Goal: Transaction & Acquisition: Purchase product/service

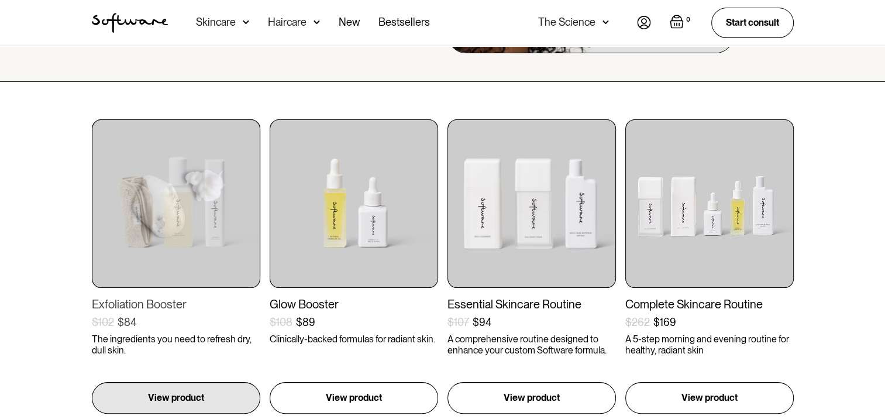
scroll to position [175, 0]
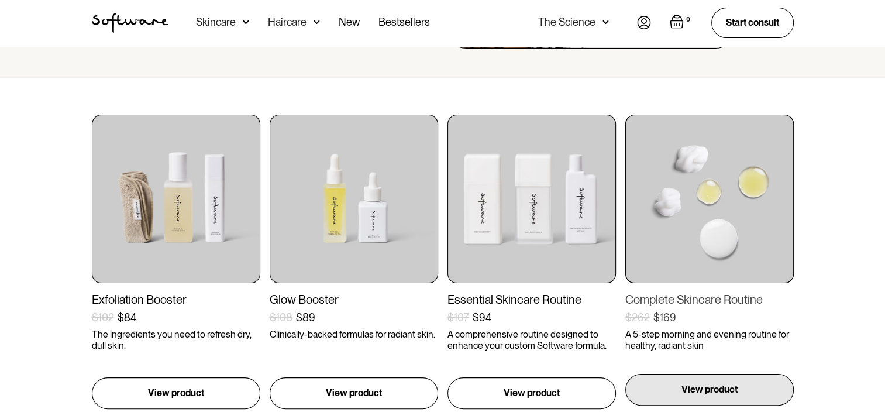
click at [714, 387] on p "View product" at bounding box center [709, 390] width 56 height 14
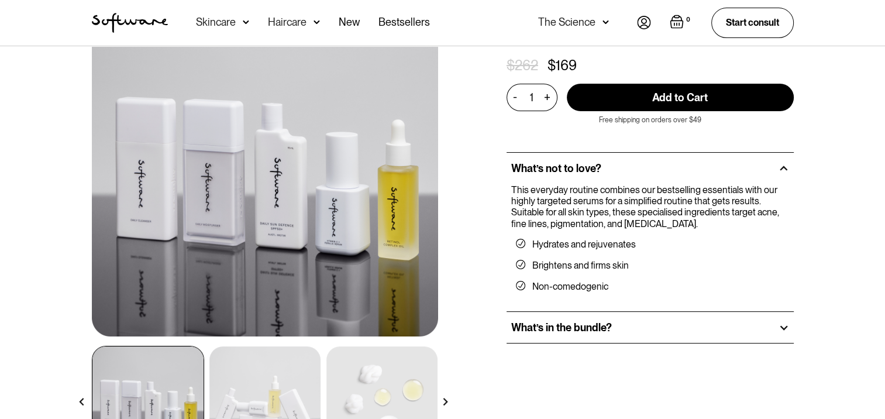
scroll to position [175, 0]
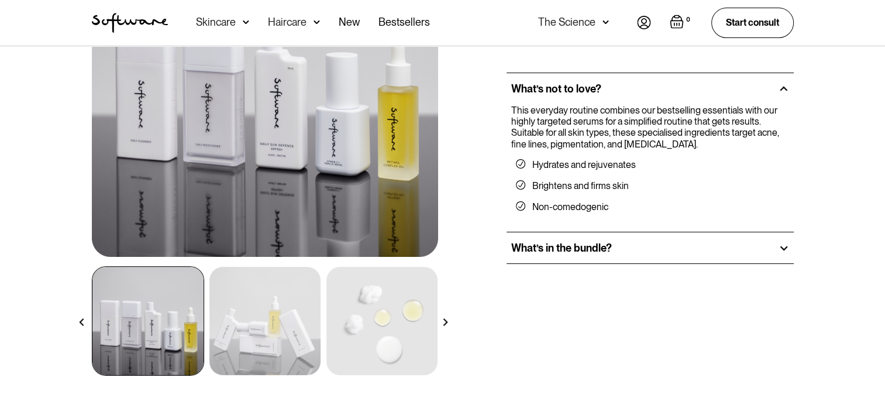
click at [566, 242] on h2 "What’s in the bundle?" at bounding box center [561, 248] width 101 height 13
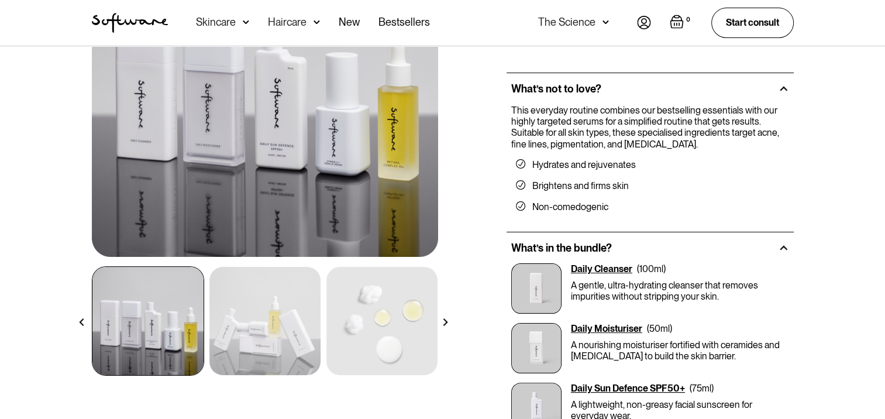
click at [608, 323] on div "Daily Moisturiser" at bounding box center [606, 328] width 71 height 11
click at [532, 332] on img at bounding box center [536, 348] width 50 height 50
click at [443, 321] on img at bounding box center [446, 322] width 8 height 8
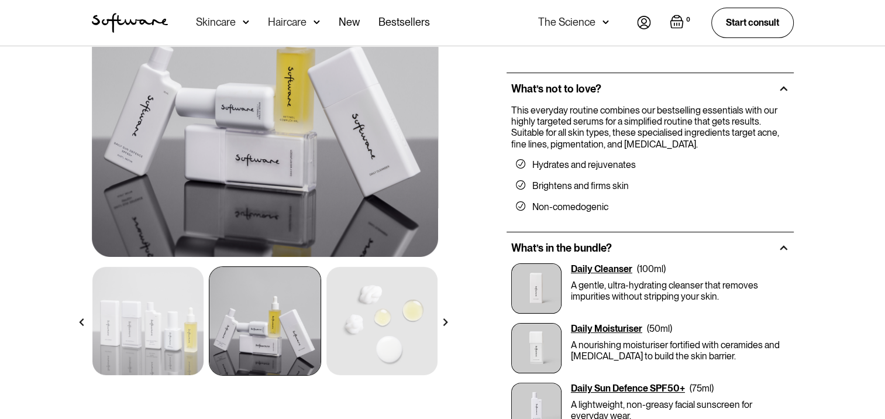
click at [443, 321] on img at bounding box center [446, 322] width 8 height 8
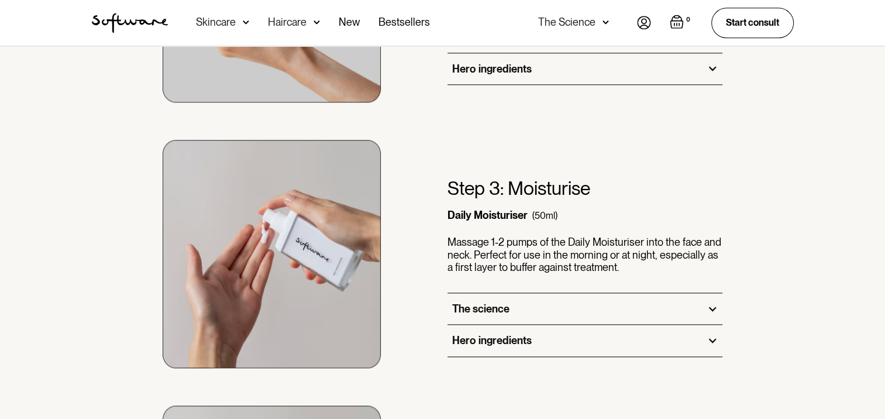
scroll to position [1462, 0]
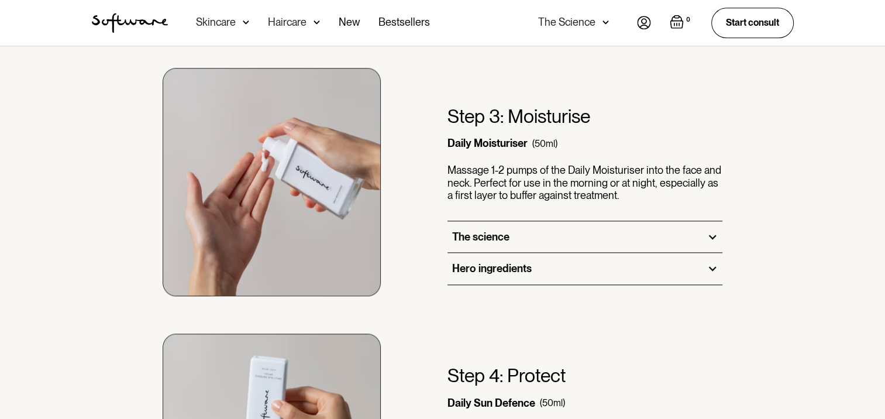
click at [512, 262] on div "Hero ingredients" at bounding box center [492, 268] width 80 height 13
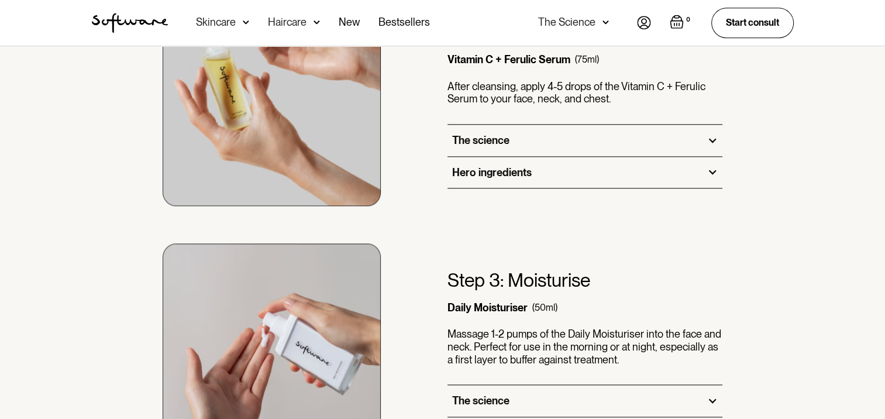
scroll to position [1170, 0]
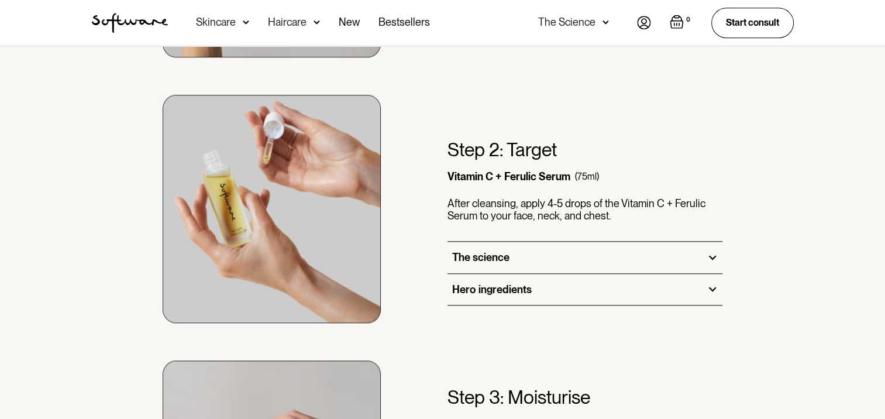
click at [487, 283] on div "Hero ingredients" at bounding box center [492, 289] width 80 height 13
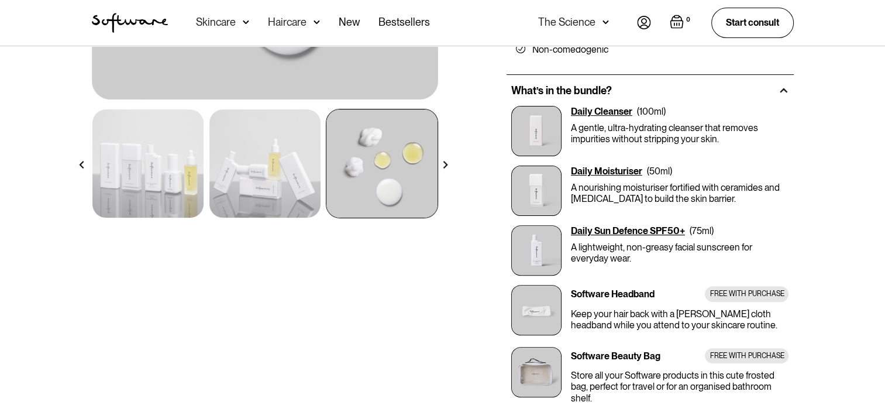
scroll to position [234, 0]
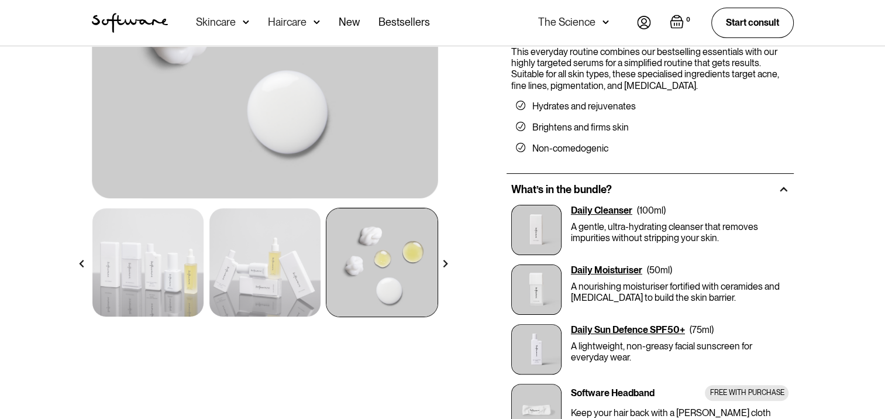
click at [657, 264] on div "Daily Moisturiser ( 50ml ) A nourishing moisturiser fortified with ceramides an…" at bounding box center [680, 289] width 218 height 50
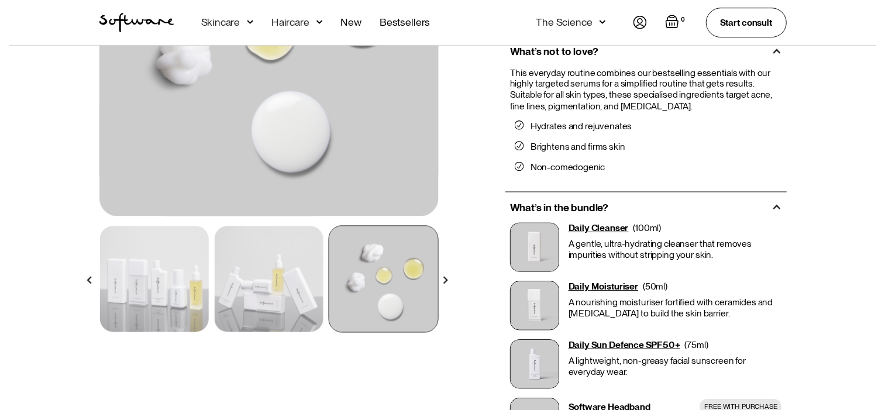
scroll to position [0, 0]
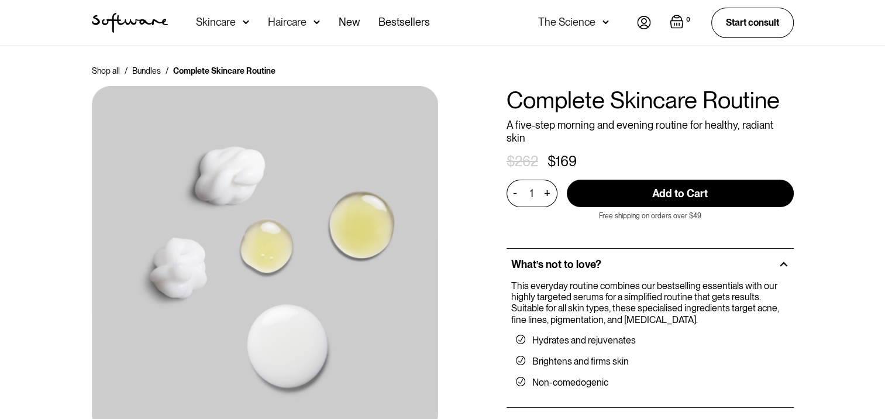
click at [215, 22] on div "Skincare" at bounding box center [216, 22] width 40 height 12
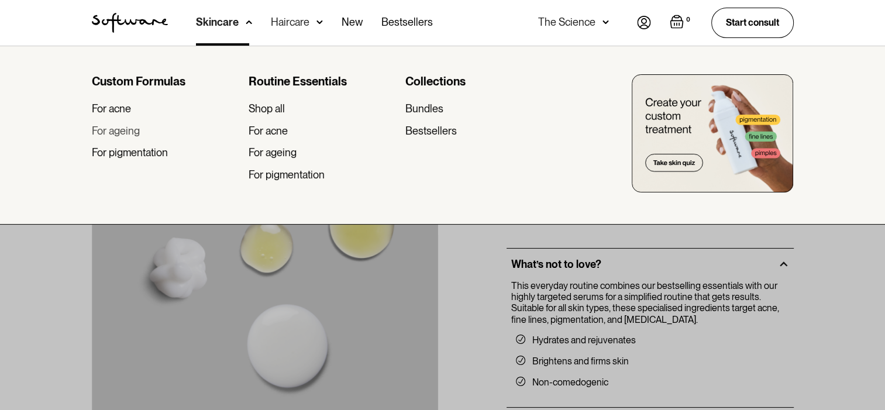
click at [124, 133] on div "For ageing" at bounding box center [116, 131] width 48 height 13
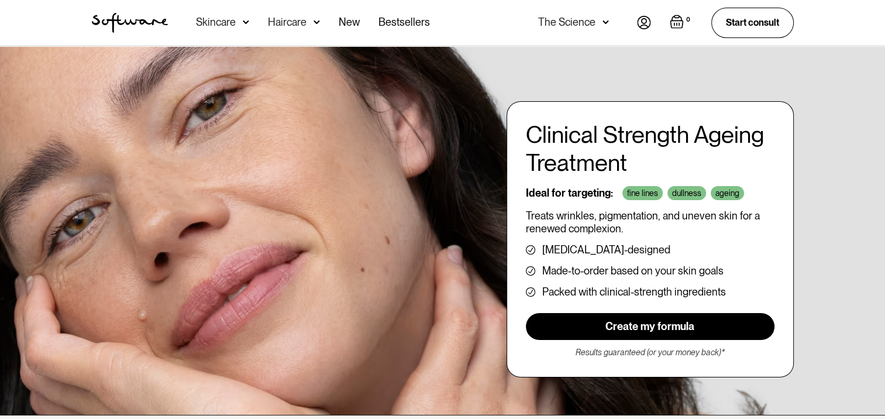
click at [612, 324] on link "Create my formula" at bounding box center [650, 326] width 249 height 27
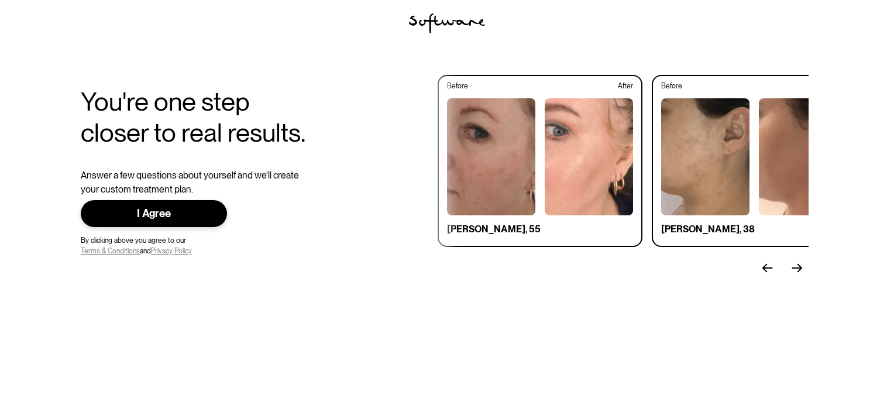
click at [184, 215] on div "I Agree" at bounding box center [153, 213] width 109 height 13
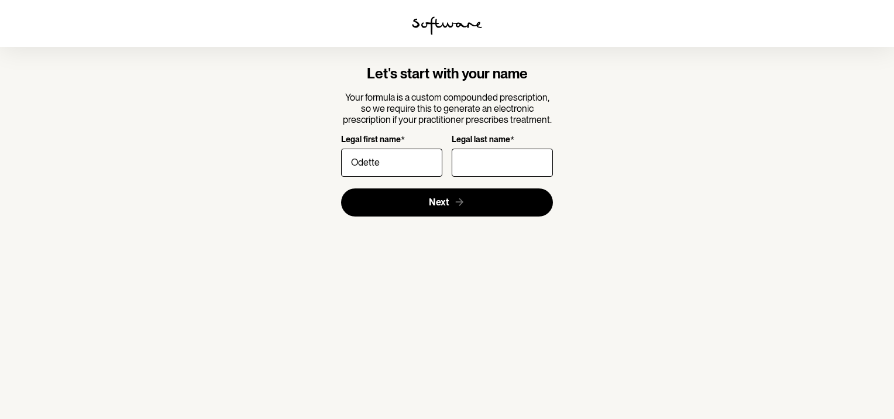
type input "Odette"
click at [465, 164] on input "Legal last name *" at bounding box center [502, 163] width 101 height 28
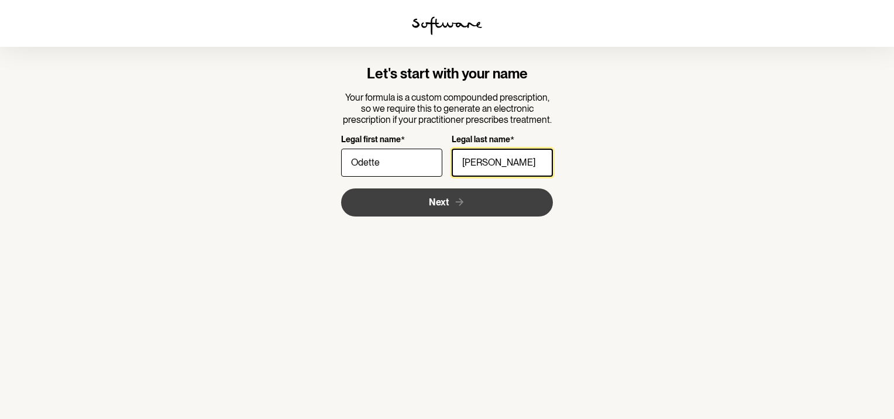
type input "[PERSON_NAME]"
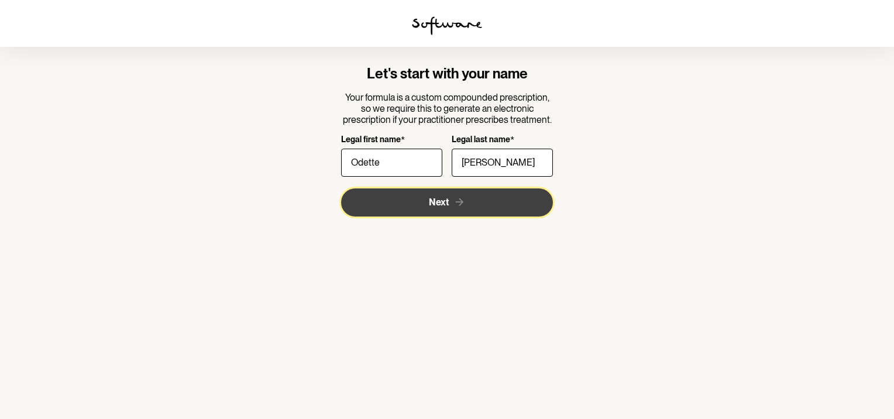
click at [411, 198] on button "Next" at bounding box center [447, 202] width 212 height 28
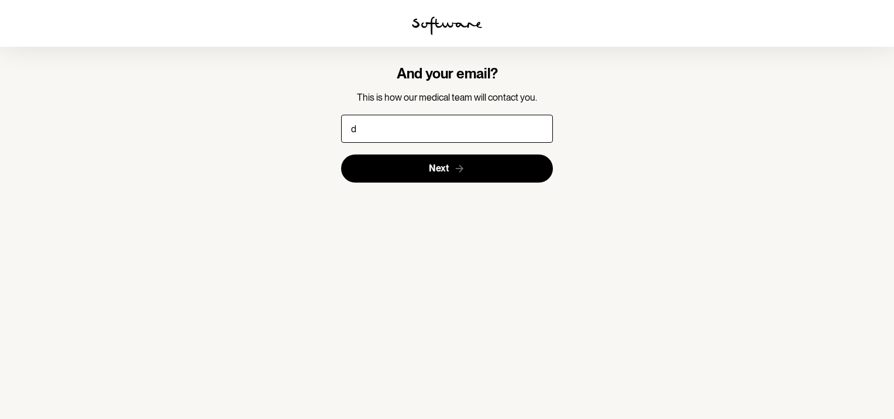
type input "[EMAIL_ADDRESS][DOMAIN_NAME]"
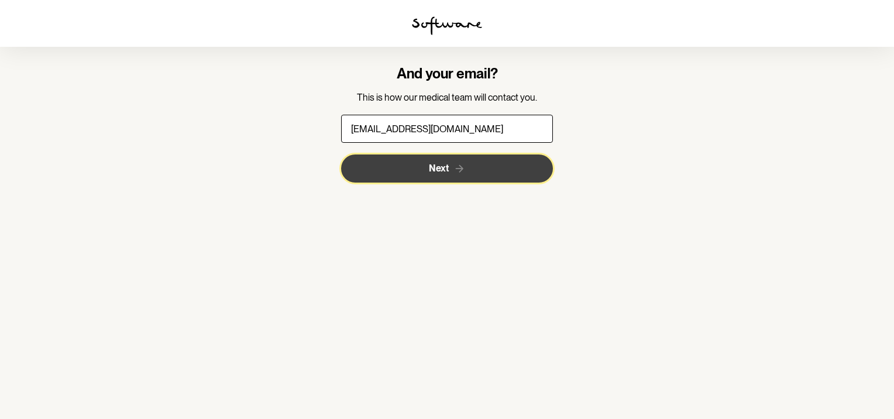
click at [419, 174] on button "Next" at bounding box center [447, 168] width 212 height 28
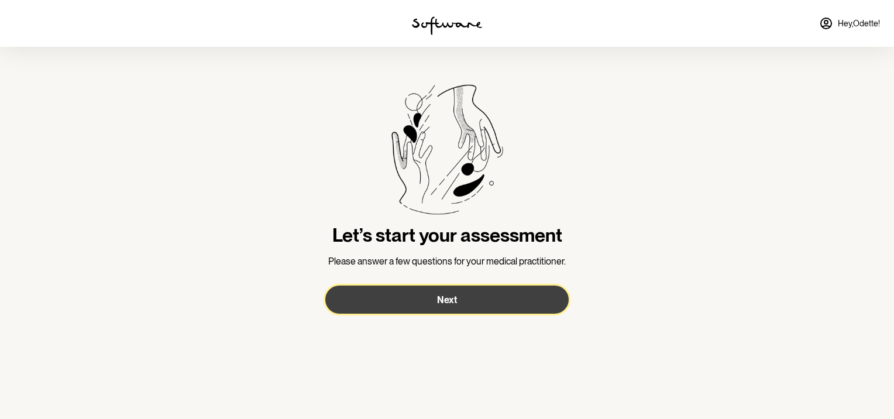
click at [449, 294] on span "Next" at bounding box center [447, 299] width 20 height 11
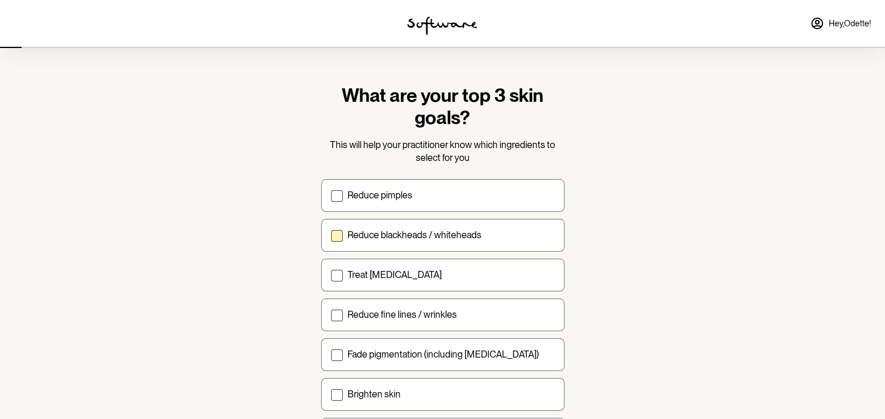
click at [333, 232] on span at bounding box center [337, 236] width 12 height 12
click at [331, 235] on input "Reduce blackheads / whiteheads" at bounding box center [330, 235] width 1 height 1
checkbox input "true"
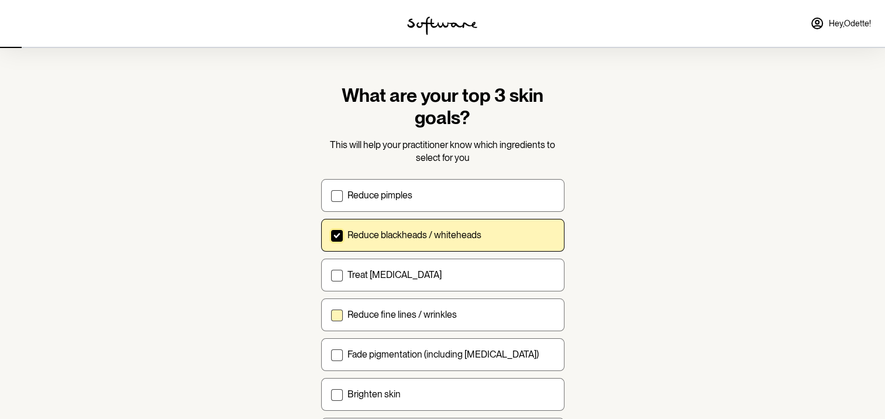
click at [342, 316] on span at bounding box center [337, 315] width 12 height 12
click at [331, 315] on input "Reduce fine lines / wrinkles" at bounding box center [330, 314] width 1 height 1
checkbox input "true"
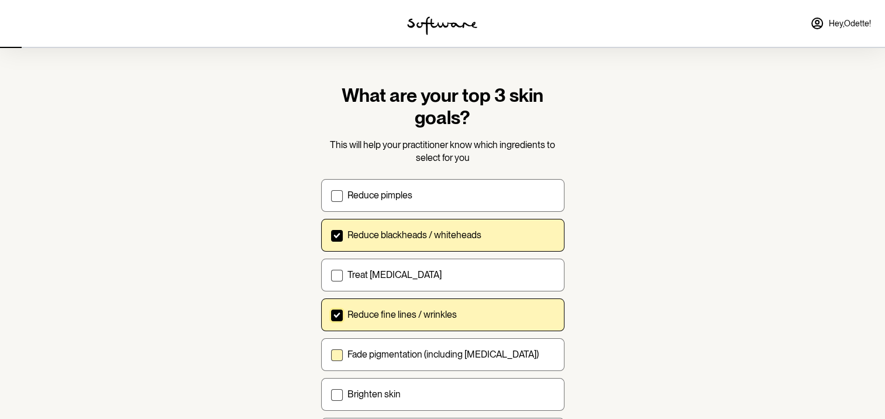
click at [337, 356] on span at bounding box center [337, 355] width 12 height 12
click at [331, 354] on input "Fade pigmentation (including [MEDICAL_DATA])" at bounding box center [330, 354] width 1 height 1
checkbox input "true"
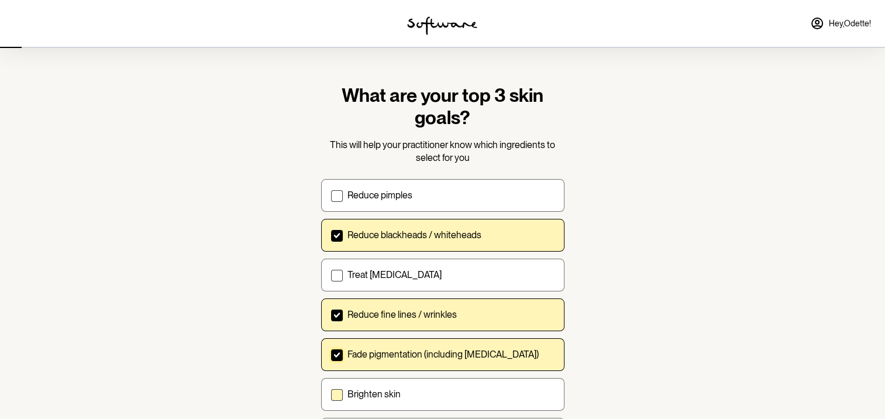
click at [338, 391] on span at bounding box center [337, 395] width 12 height 12
click at [331, 394] on input "Brighten skin" at bounding box center [330, 394] width 1 height 1
checkbox input "true"
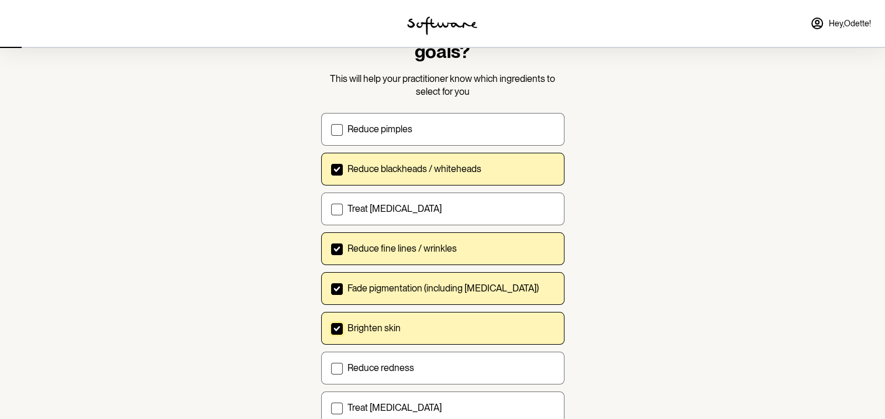
scroll to position [153, 0]
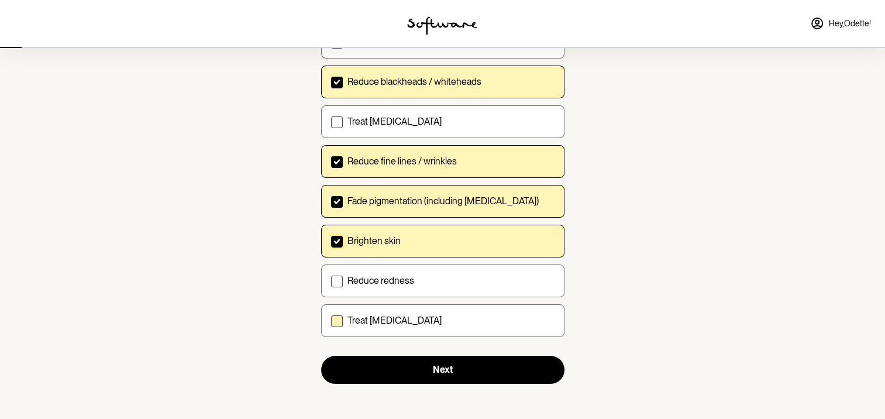
click at [332, 318] on span at bounding box center [337, 321] width 12 height 12
click at [331, 320] on input "Treat [MEDICAL_DATA]" at bounding box center [330, 320] width 1 height 1
checkbox input "true"
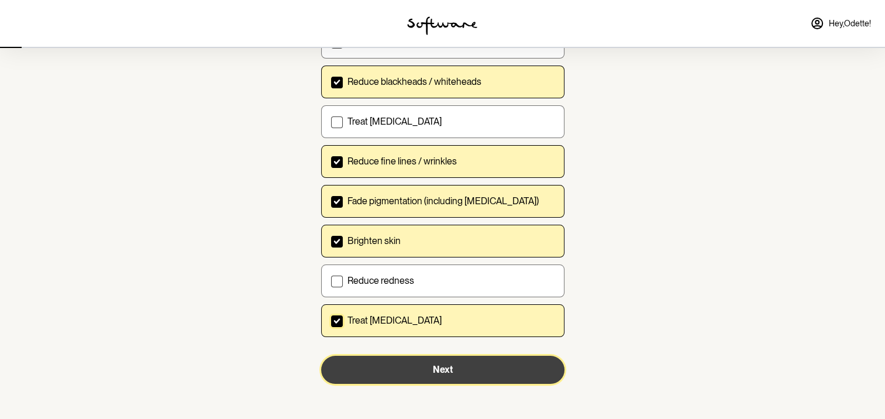
click at [428, 370] on button "Next" at bounding box center [442, 370] width 243 height 28
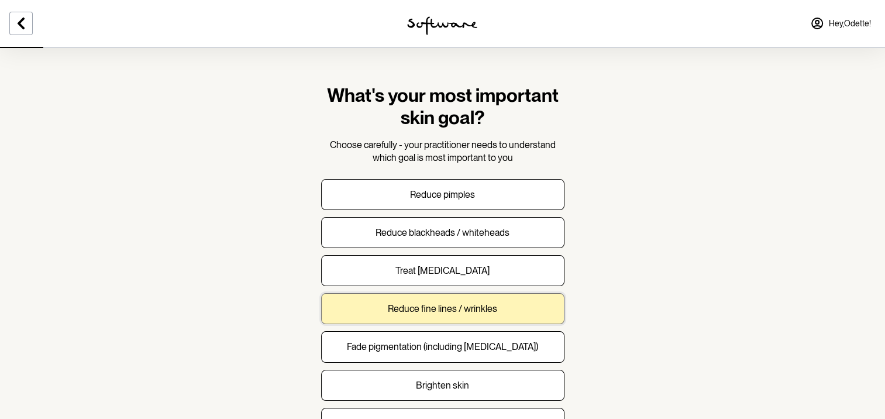
click at [425, 298] on button "Reduce fine lines / wrinkles" at bounding box center [442, 308] width 243 height 31
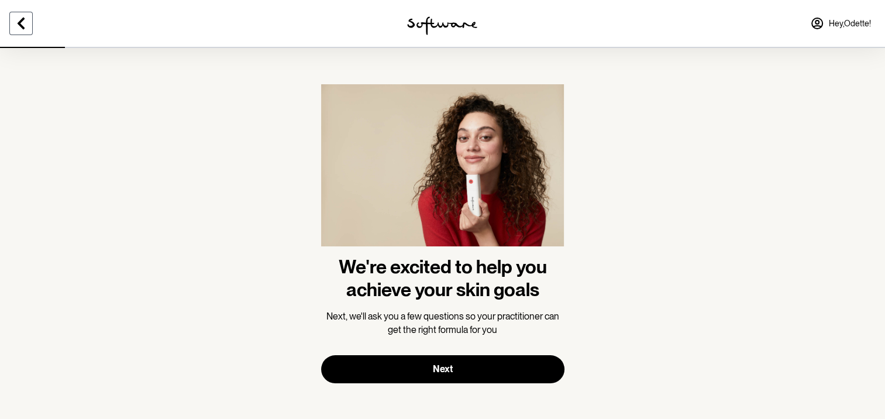
click at [16, 23] on icon at bounding box center [21, 23] width 14 height 14
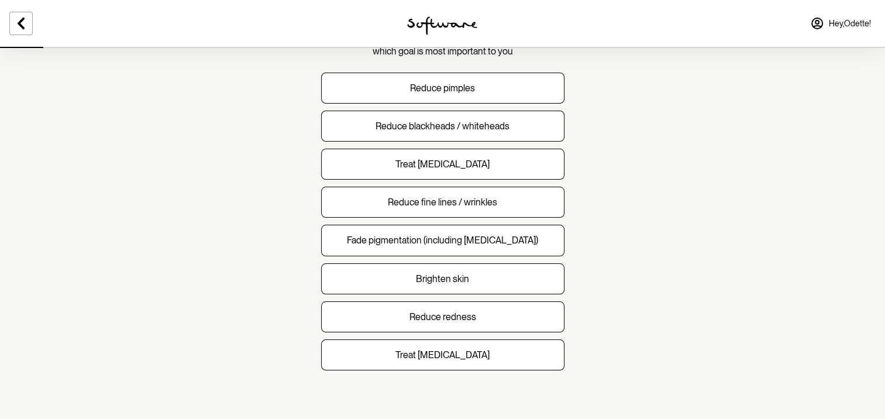
scroll to position [112, 0]
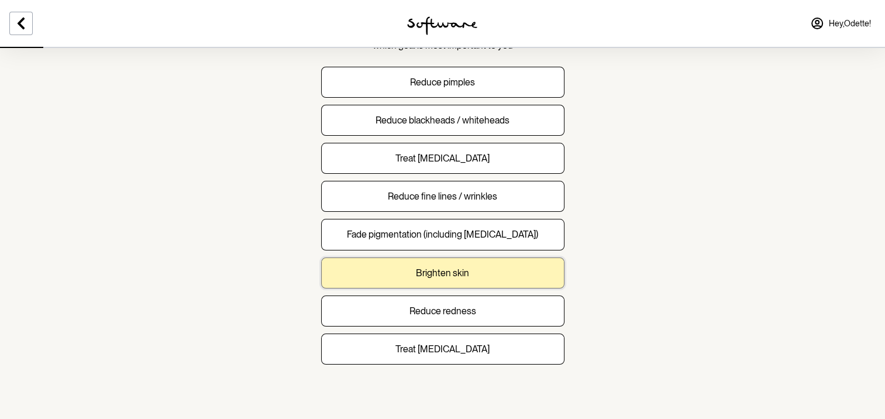
click at [369, 266] on button "Brighten skin" at bounding box center [442, 272] width 243 height 31
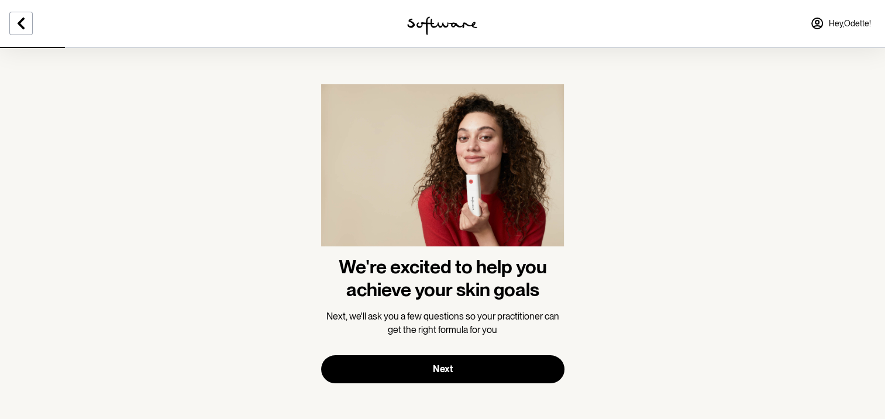
scroll to position [2, 0]
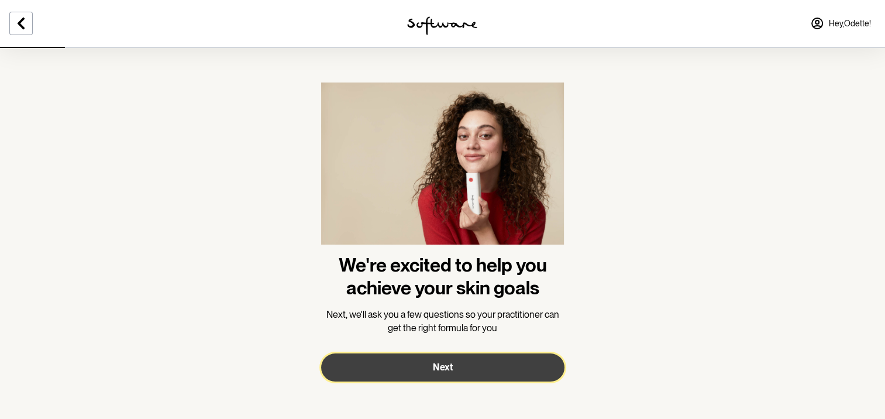
click at [425, 366] on button "Next" at bounding box center [442, 367] width 243 height 28
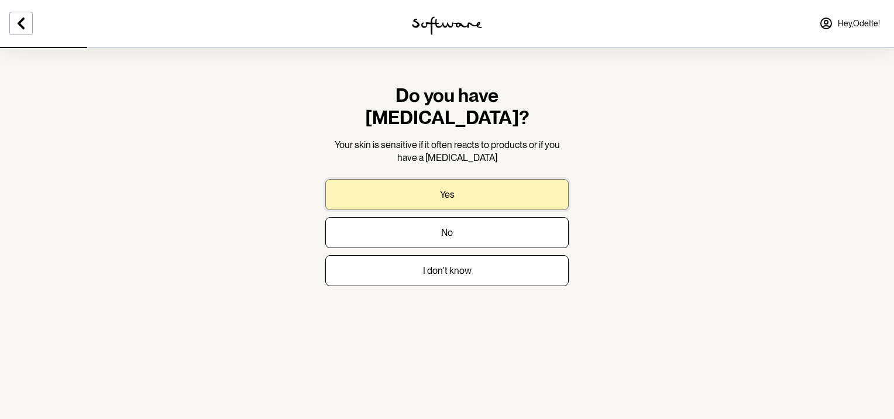
click at [433, 180] on button "Yes" at bounding box center [446, 194] width 243 height 31
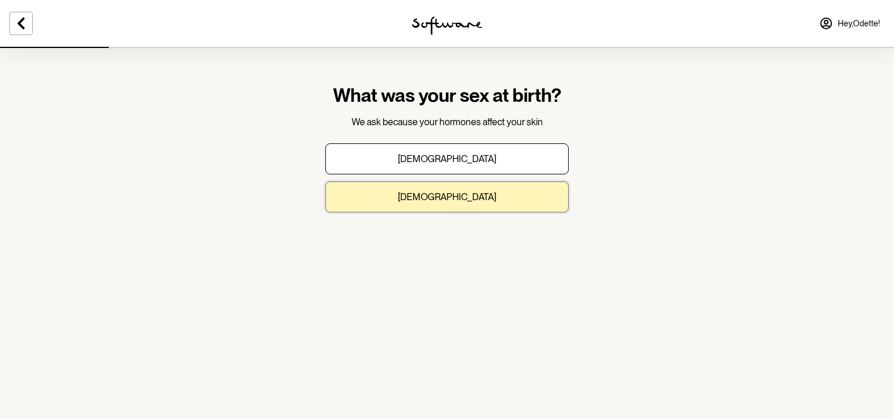
click at [424, 198] on button "Female" at bounding box center [446, 196] width 243 height 31
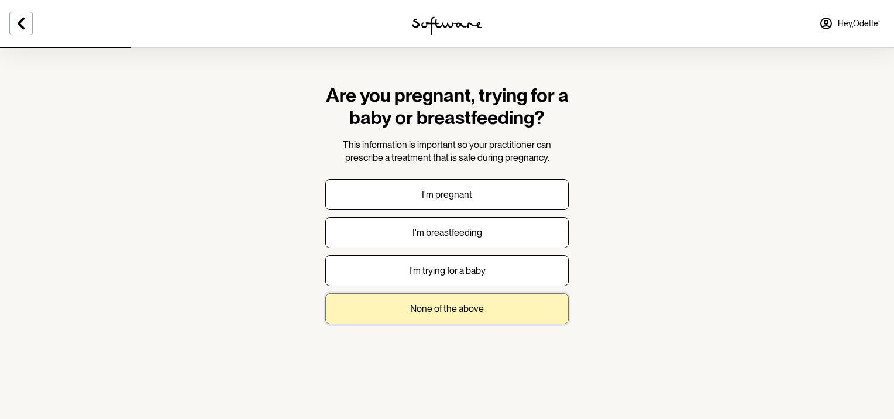
click at [426, 309] on p "None of the above" at bounding box center [447, 308] width 74 height 11
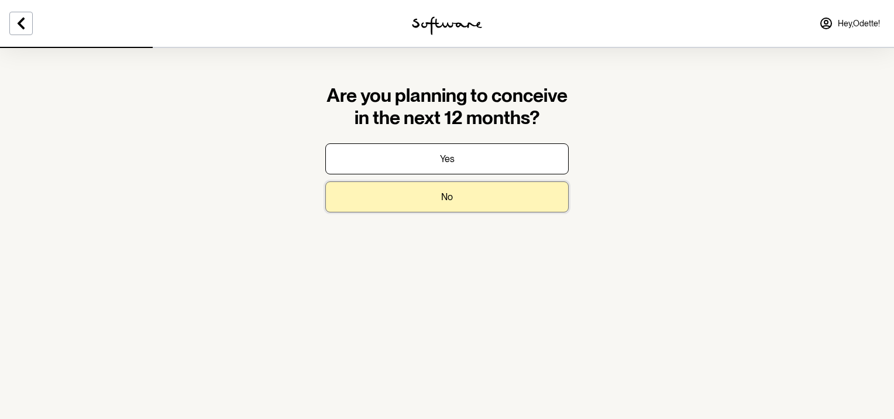
click at [427, 200] on button "No" at bounding box center [446, 196] width 243 height 31
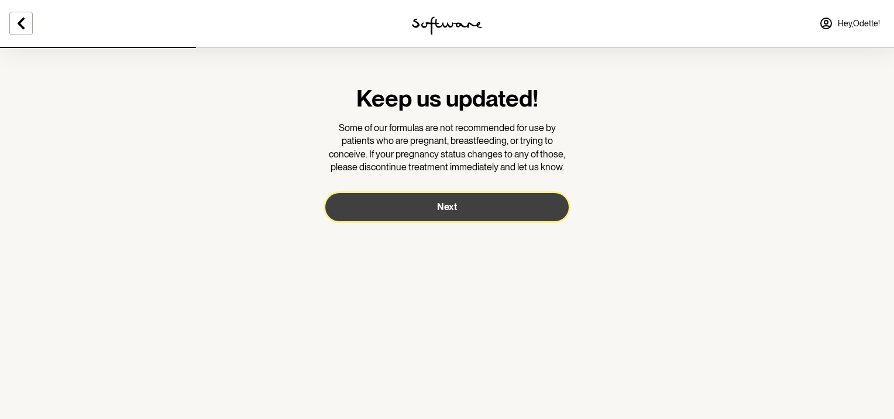
click at [425, 206] on button "Next" at bounding box center [446, 207] width 243 height 28
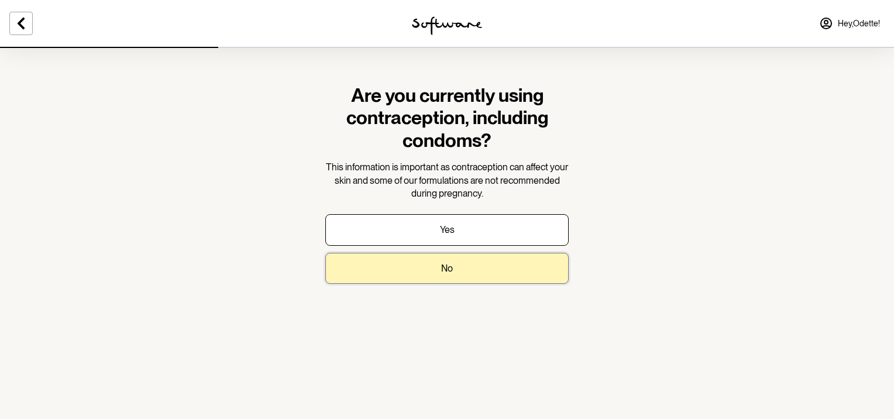
click at [437, 264] on button "No" at bounding box center [446, 268] width 243 height 31
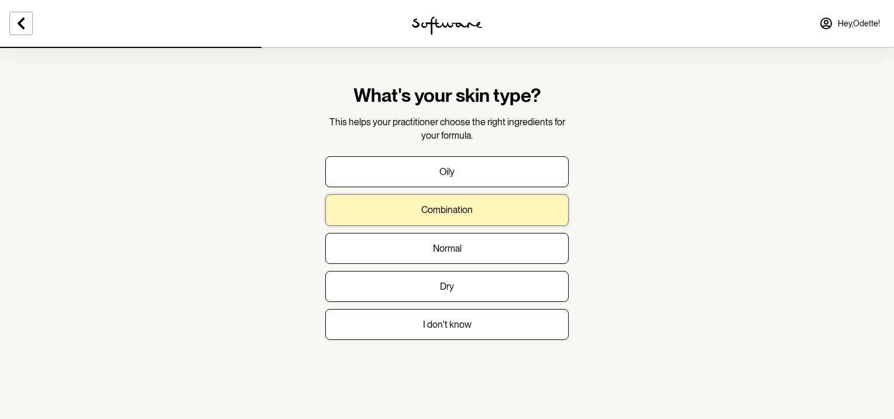
click at [434, 202] on button "Combination" at bounding box center [446, 209] width 243 height 31
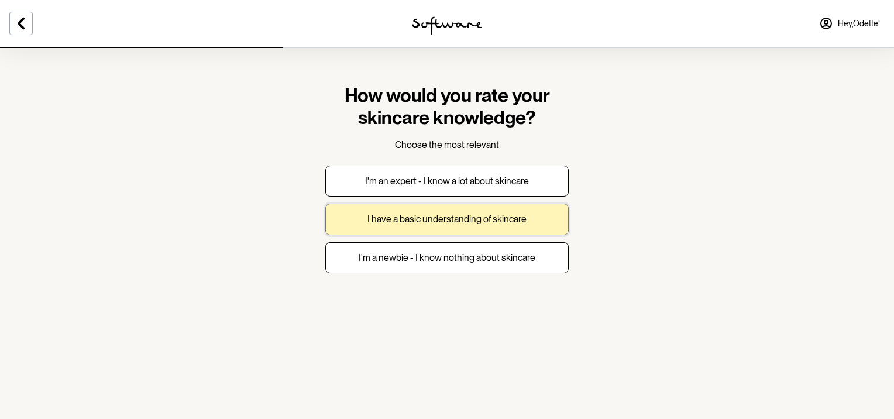
click at [428, 218] on p "I have a basic understanding of skincare" at bounding box center [446, 219] width 159 height 11
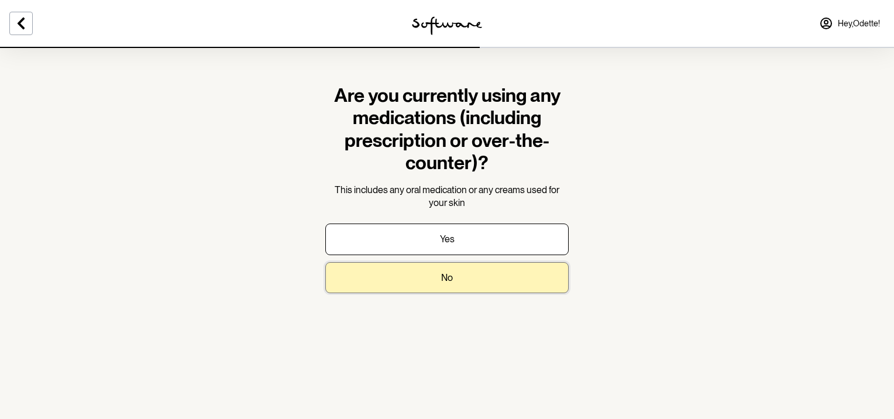
click at [440, 278] on button "No" at bounding box center [446, 277] width 243 height 31
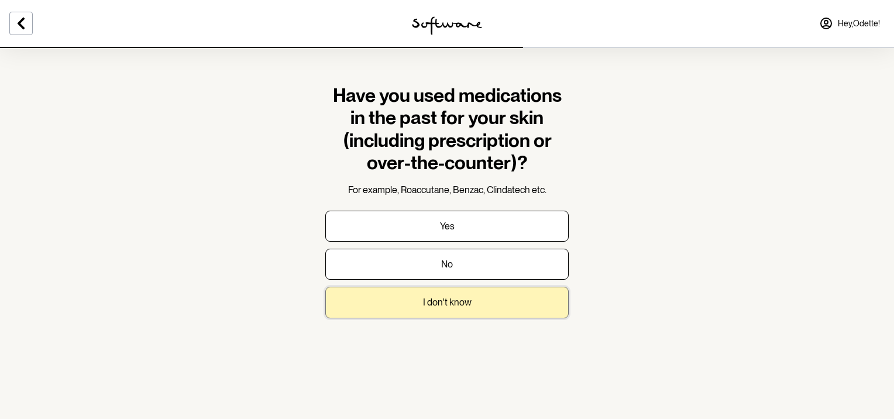
click at [430, 299] on p "I don't know" at bounding box center [447, 302] width 49 height 11
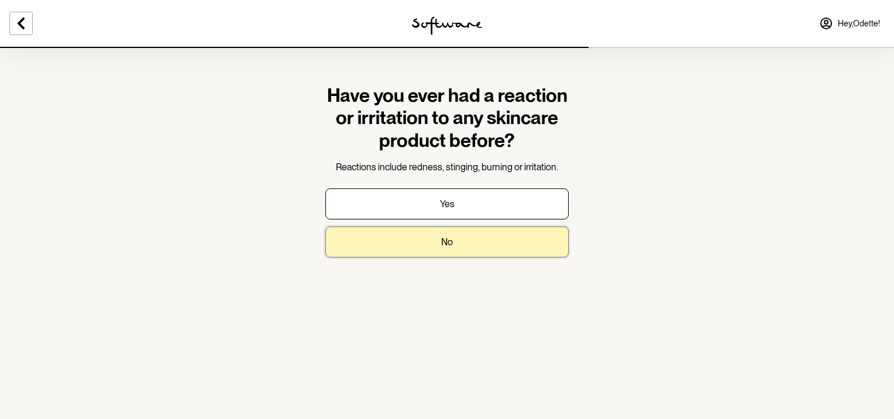
click at [420, 242] on button "No" at bounding box center [446, 241] width 243 height 31
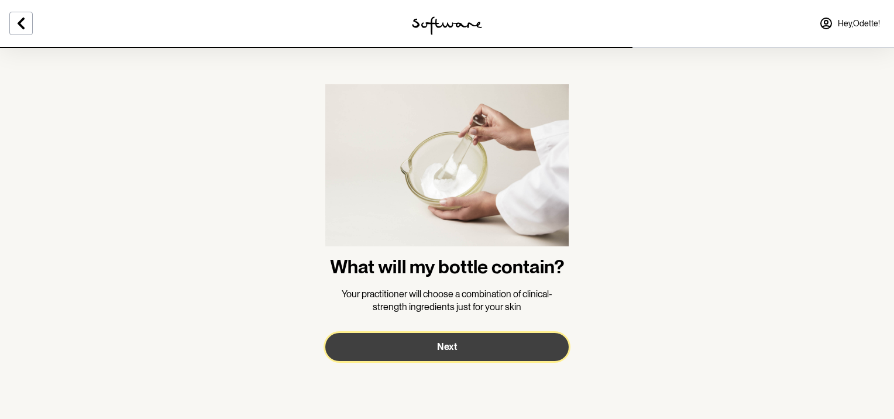
click at [424, 345] on button "Next" at bounding box center [446, 347] width 243 height 28
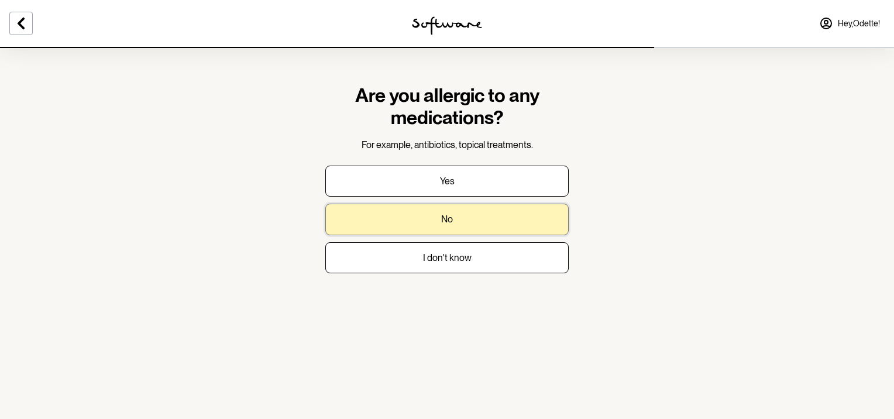
click at [432, 214] on button "No" at bounding box center [446, 219] width 243 height 31
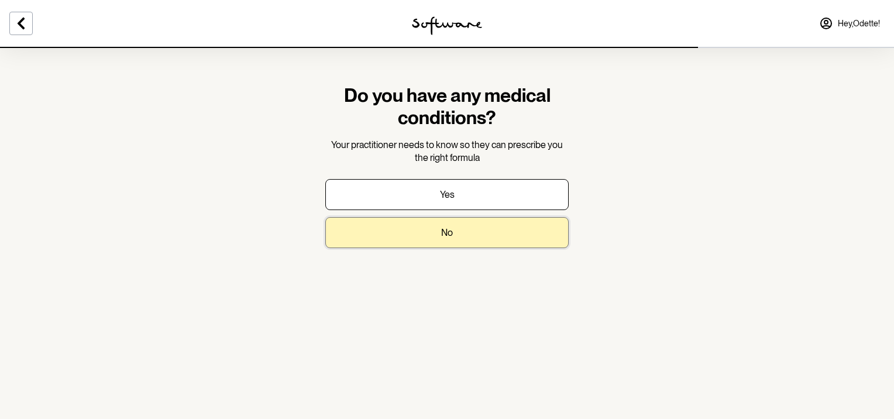
click at [431, 225] on button "No" at bounding box center [446, 232] width 243 height 31
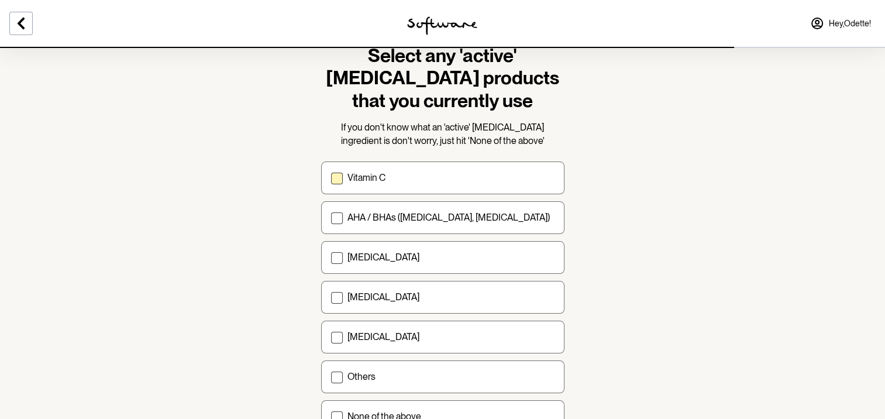
scroll to position [58, 0]
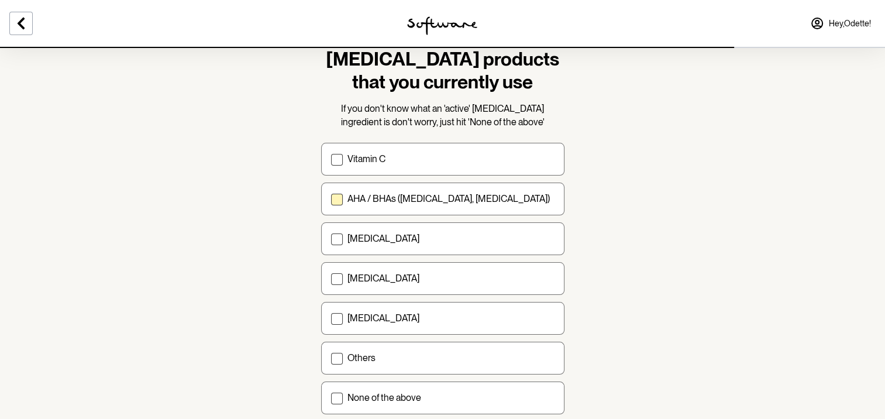
click at [335, 194] on span at bounding box center [337, 200] width 12 height 12
click at [331, 199] on input "AHA / BHAs (salicylic acid, glycolic acid)" at bounding box center [330, 199] width 1 height 1
checkbox input "true"
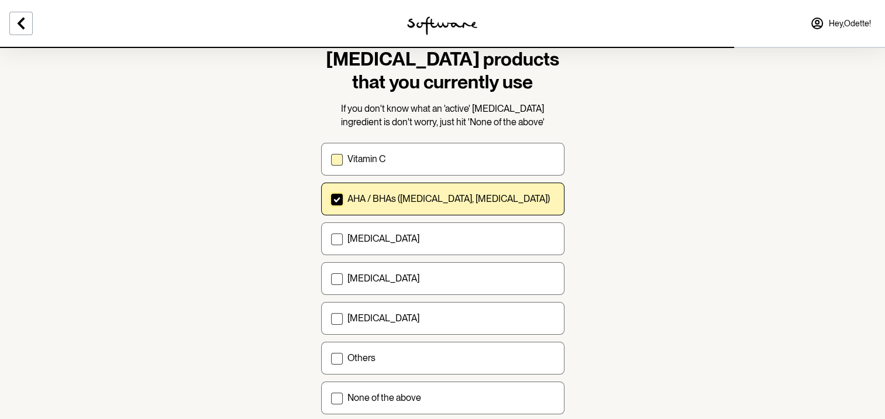
click at [331, 159] on span at bounding box center [337, 160] width 12 height 12
click at [331, 159] on input "Vitamin C" at bounding box center [330, 159] width 1 height 1
checkbox input "true"
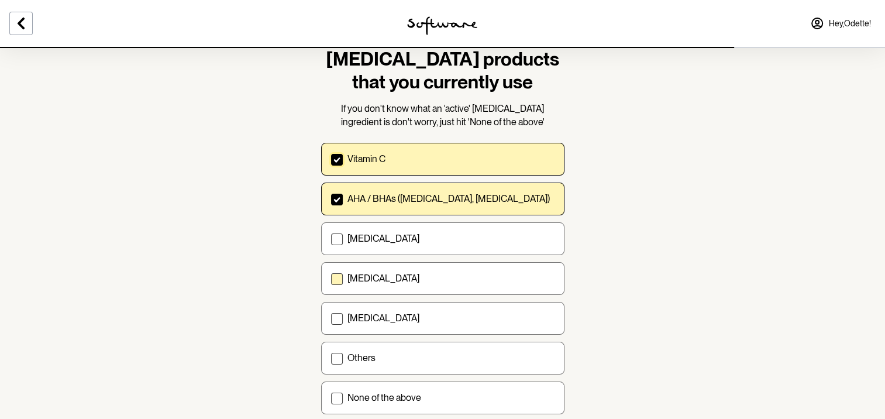
click at [332, 273] on span at bounding box center [337, 279] width 12 height 12
click at [331, 278] on input "Niacinamide" at bounding box center [330, 278] width 1 height 1
checkbox input "true"
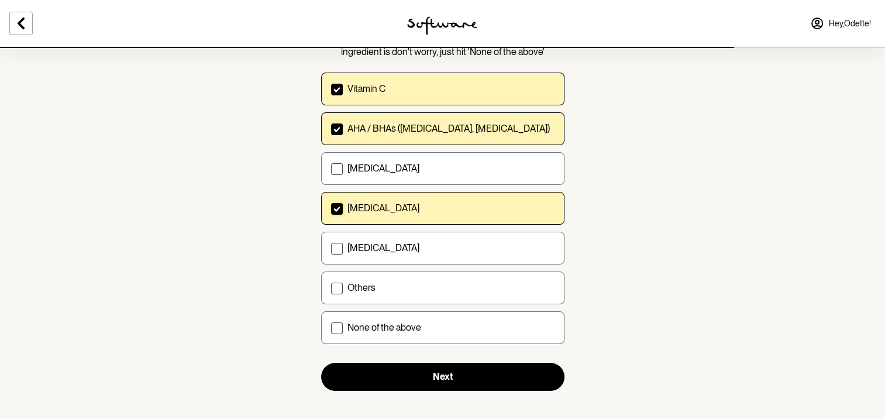
scroll to position [136, 0]
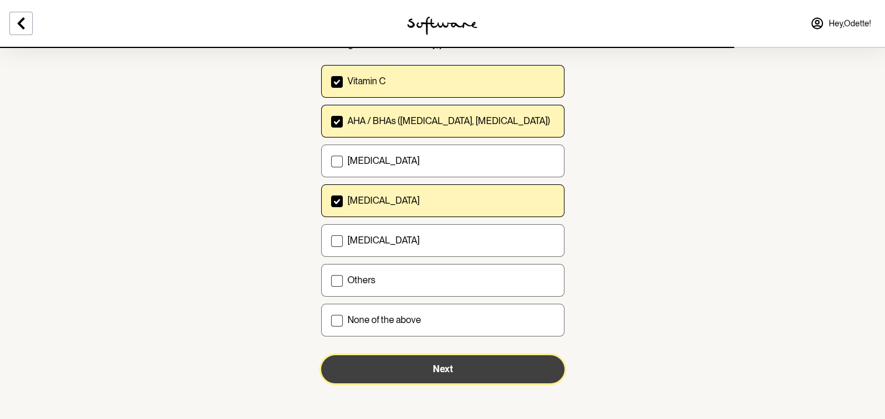
click at [429, 361] on button "Next" at bounding box center [442, 369] width 243 height 28
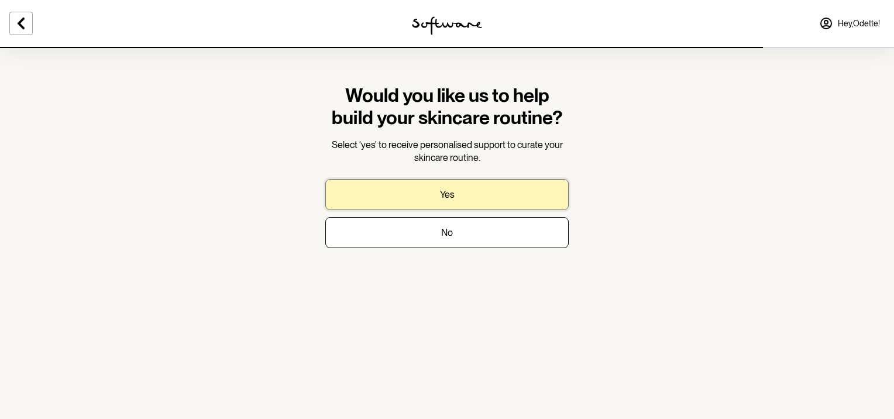
click at [446, 200] on button "Yes" at bounding box center [446, 194] width 243 height 31
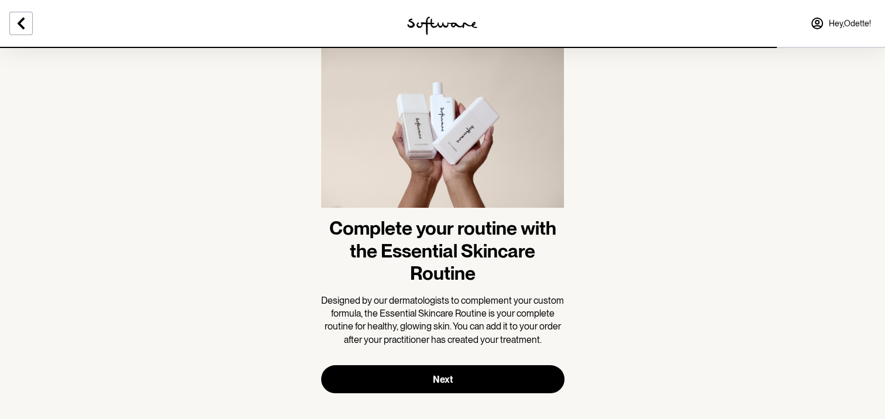
scroll to position [50, 0]
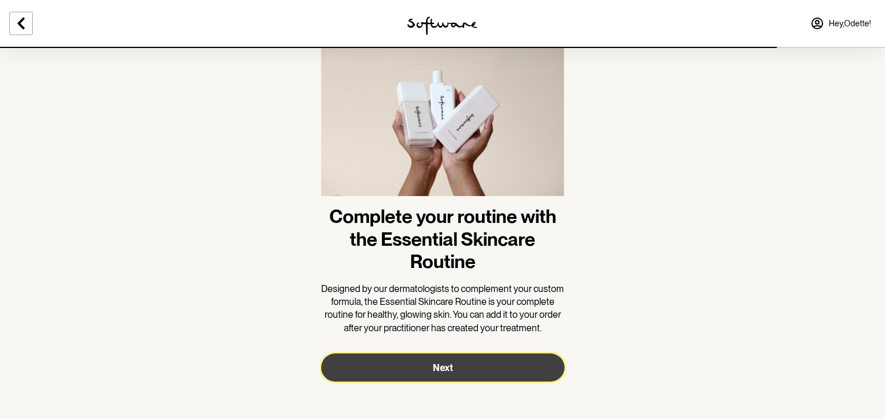
click at [419, 365] on button "Next" at bounding box center [442, 367] width 243 height 28
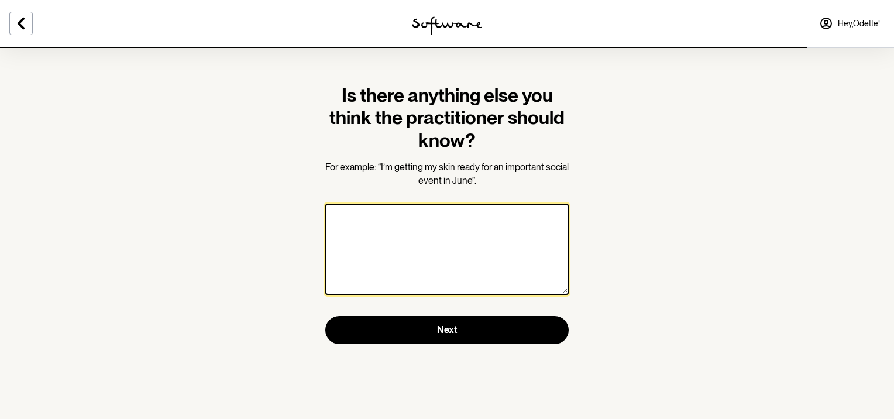
click at [418, 218] on textarea at bounding box center [446, 249] width 243 height 91
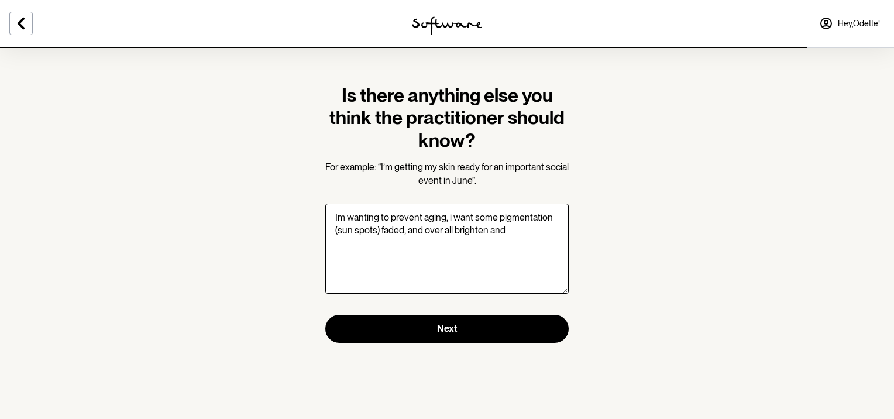
drag, startPoint x: 511, startPoint y: 222, endPoint x: 538, endPoint y: 199, distance: 36.1
click at [540, 198] on form "Is there anything else you think the practitioner should know? For example: “I’…" at bounding box center [446, 213] width 243 height 259
drag, startPoint x: 521, startPoint y: 217, endPoint x: 529, endPoint y: 200, distance: 18.8
click at [528, 197] on form "Is there anything else you think the practitioner should know? For example: “I’…" at bounding box center [446, 213] width 243 height 259
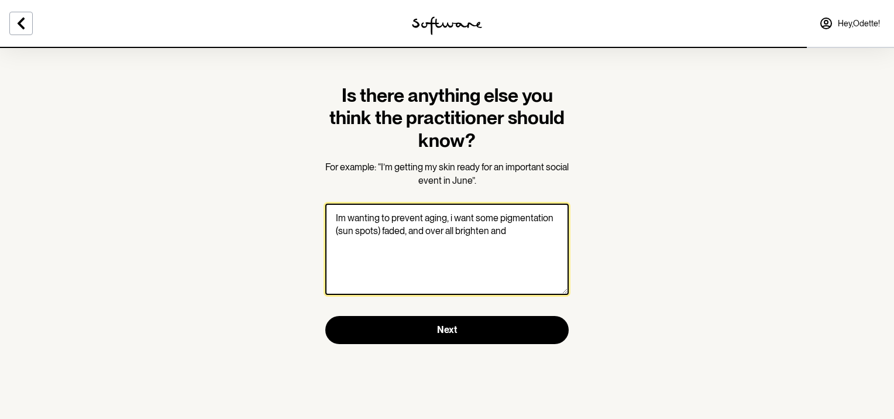
drag, startPoint x: 531, startPoint y: 246, endPoint x: 531, endPoint y: 212, distance: 33.9
click at [531, 245] on textarea "Im wanting to prevent aging, i want some pigmentation (sun spots) faded, and ov…" at bounding box center [446, 249] width 243 height 91
click at [473, 216] on textarea "Im wanting to prevent aging, i want some sunspots) faded, and over all brighten…" at bounding box center [446, 249] width 243 height 91
click at [533, 218] on textarea "Im wanting to prevent aging, i want to fade some sunspots) faded, and over all …" at bounding box center [446, 249] width 243 height 91
click at [455, 230] on textarea "Im wanting to prevent aging, i want to fade some pigmentation (sunspots) faded,…" at bounding box center [446, 249] width 243 height 91
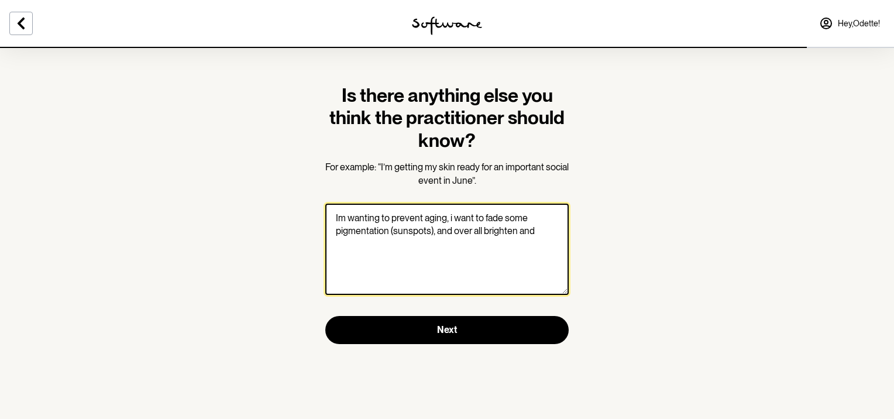
click at [536, 232] on textarea "Im wanting to prevent aging, i want to fade some pigmentation (sunspots), and o…" at bounding box center [446, 249] width 243 height 91
click at [446, 218] on textarea "Im wanting to prevent aging, i want to fade some pigmentation (sunspots), and o…" at bounding box center [446, 249] width 243 height 91
drag, startPoint x: 378, startPoint y: 230, endPoint x: 391, endPoint y: 230, distance: 13.5
click at [380, 230] on textarea "Im wanting to prevent aging, also I have some congestion want to fade some pigm…" at bounding box center [446, 249] width 243 height 91
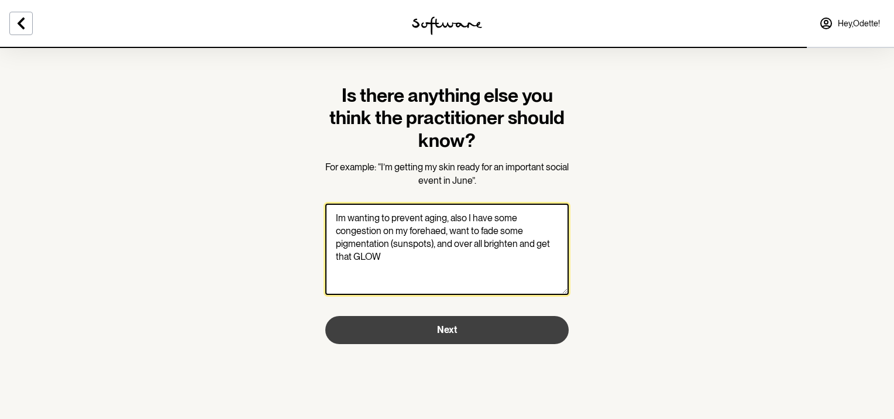
type textarea "Im wanting to prevent aging, also I have some congestion on my forehaed, want t…"
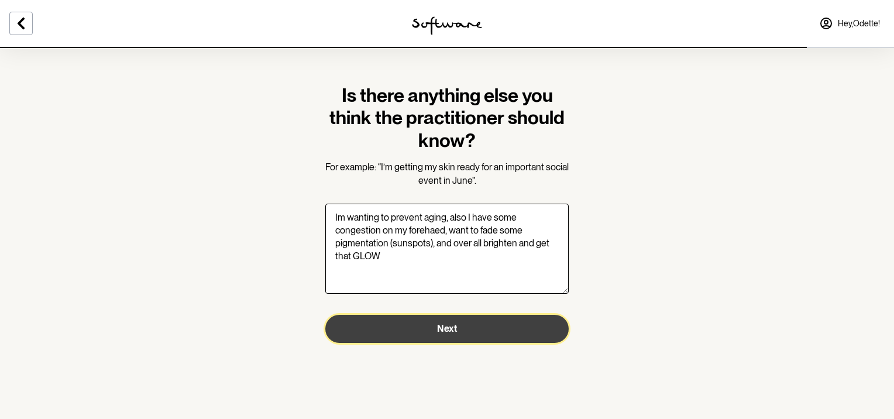
click at [452, 330] on span "Next" at bounding box center [447, 328] width 20 height 11
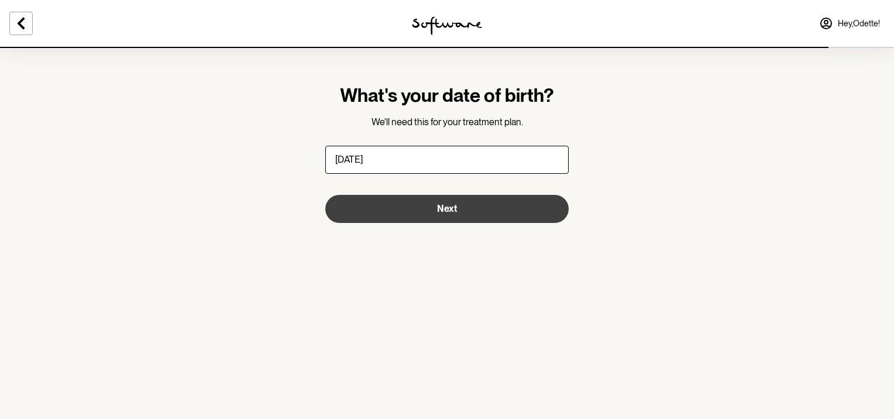
type input "14/03/1979"
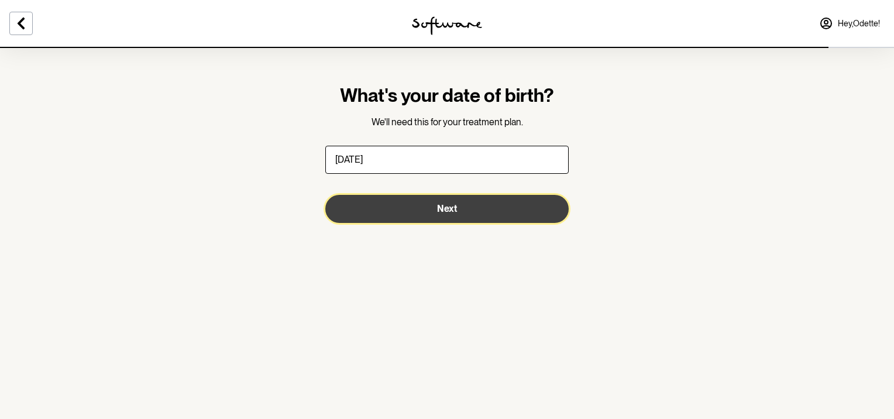
click at [440, 213] on span "Next" at bounding box center [447, 208] width 20 height 11
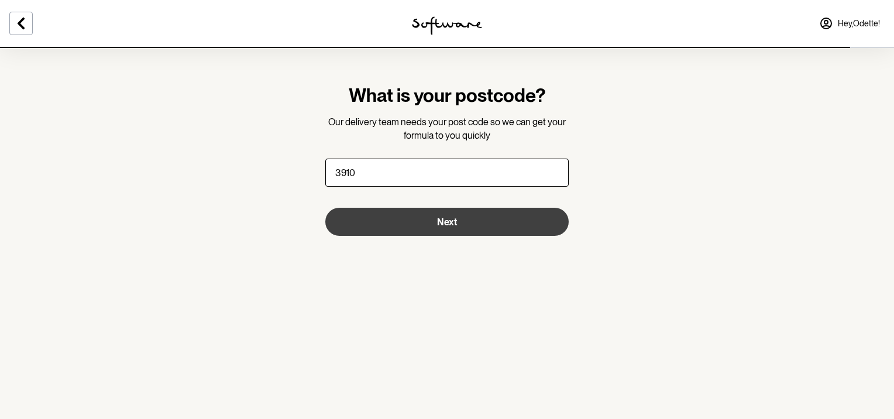
type input "3910"
click at [433, 219] on button "Next" at bounding box center [446, 222] width 243 height 28
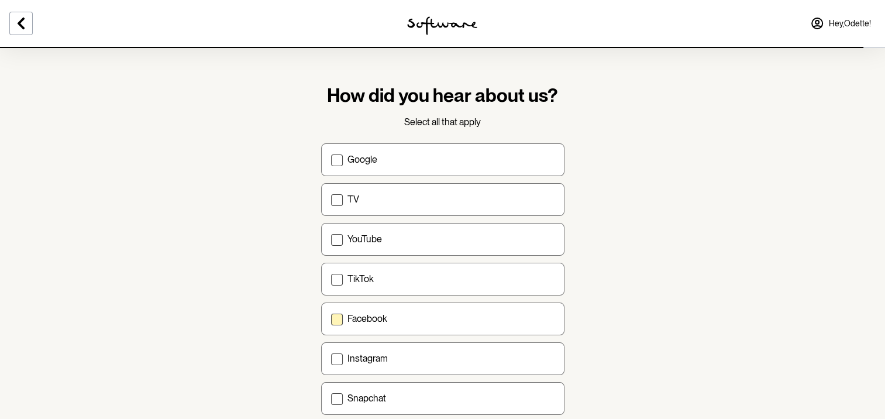
click at [335, 315] on span at bounding box center [337, 320] width 12 height 12
click at [331, 318] on input "Facebook" at bounding box center [330, 318] width 1 height 1
checkbox input "true"
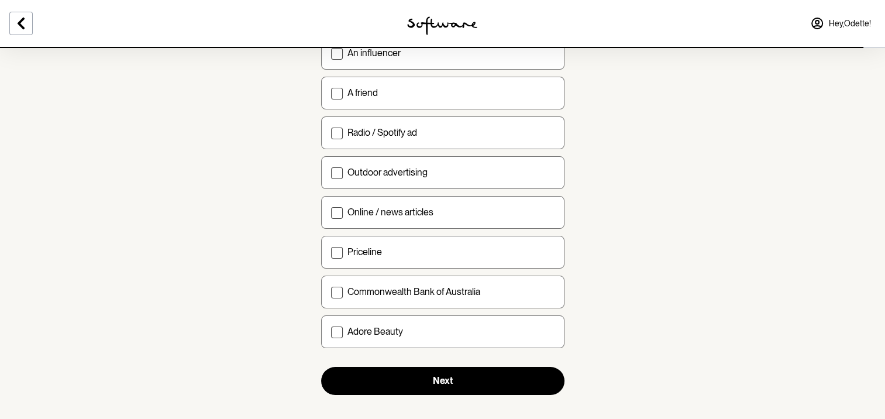
scroll to position [395, 0]
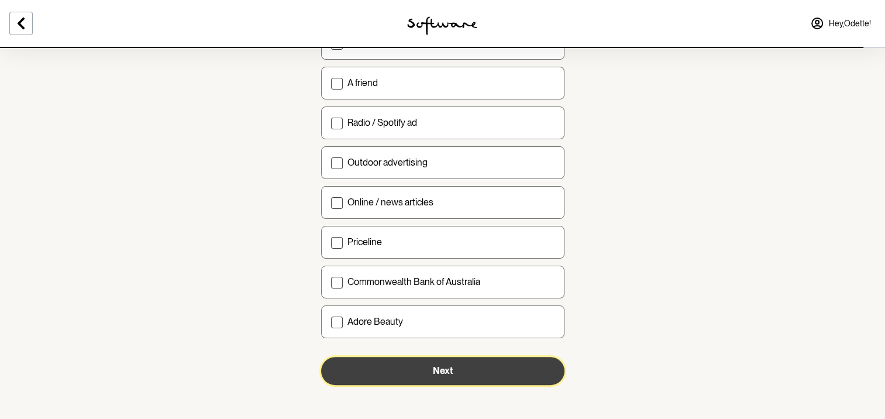
click at [409, 365] on button "Next" at bounding box center [442, 371] width 243 height 28
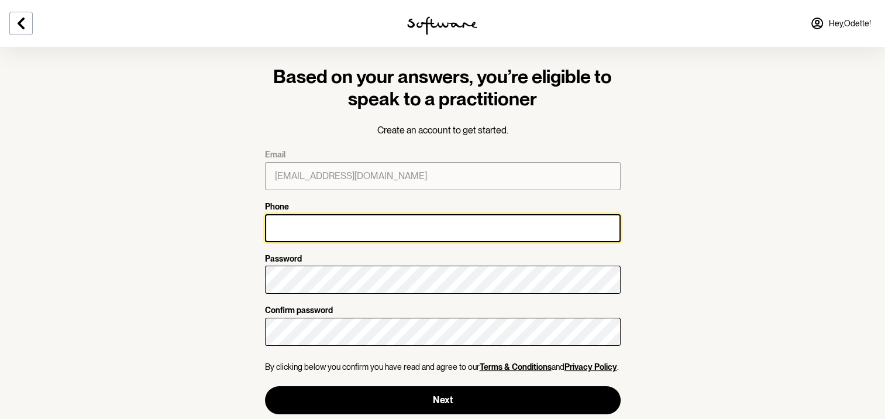
click at [304, 240] on input "Phone" at bounding box center [443, 228] width 356 height 28
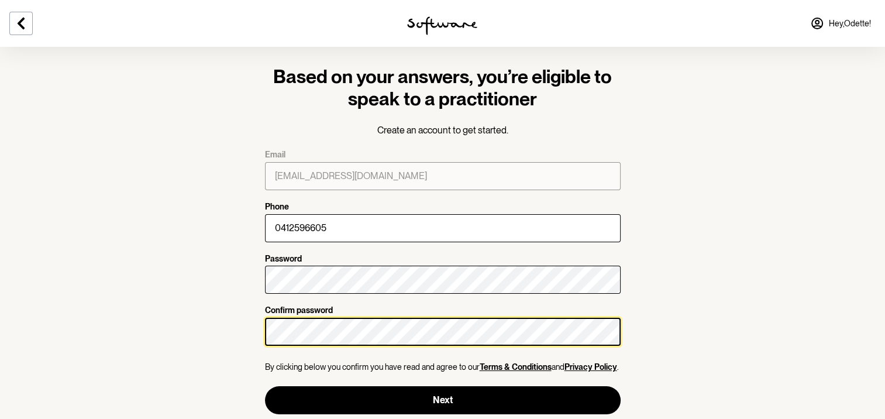
scroll to position [14, 0]
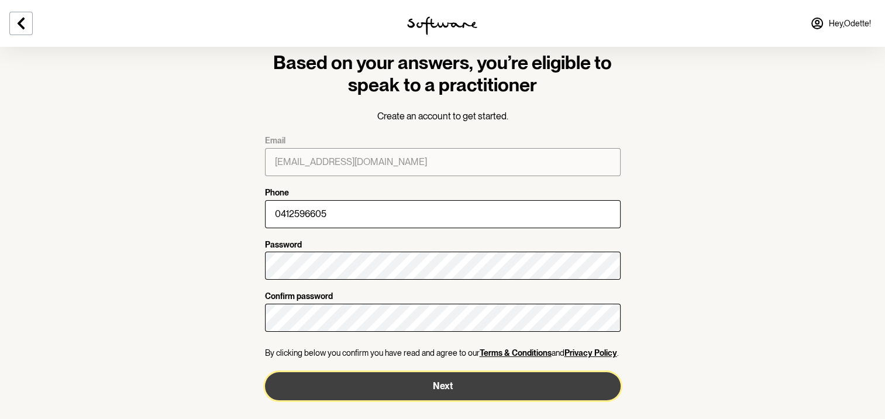
click at [448, 381] on button "Next" at bounding box center [443, 386] width 356 height 28
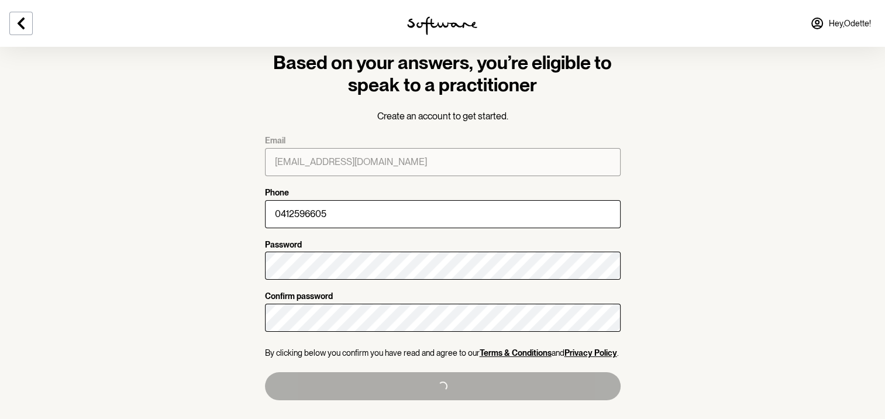
type input "+61412596605"
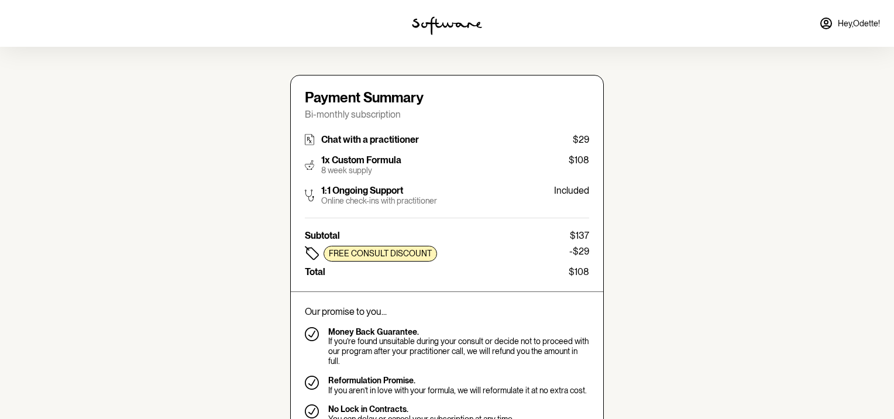
type input "detsy7@hotmail.com"
type input "+61412596605"
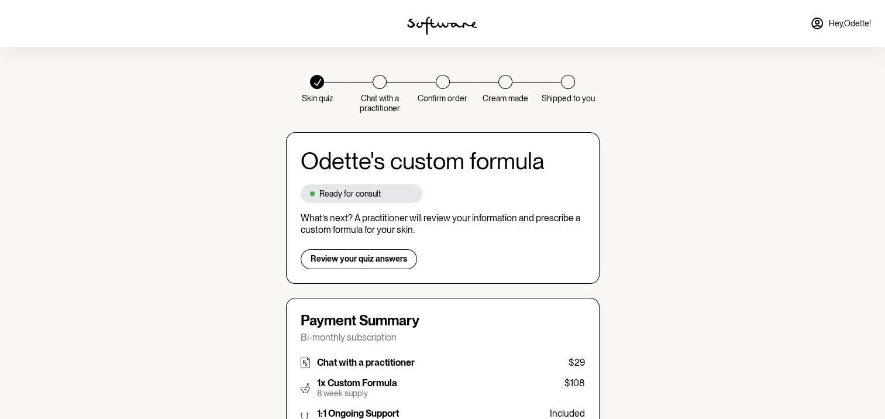
click at [824, 18] on link "Hey, Odette !" at bounding box center [840, 23] width 75 height 28
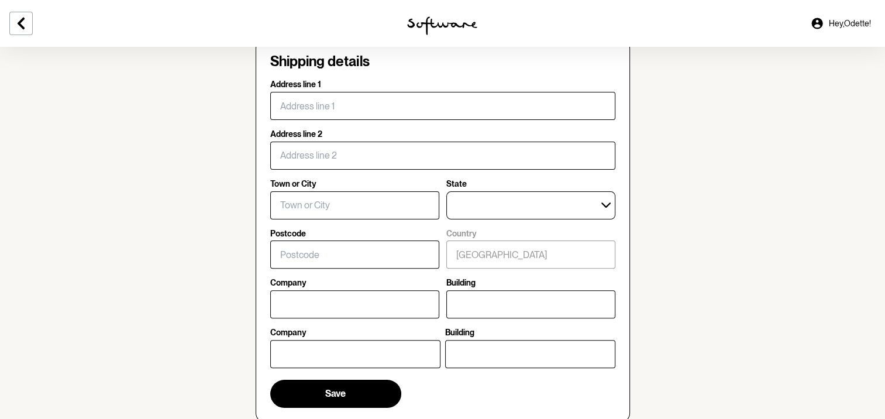
scroll to position [642, 0]
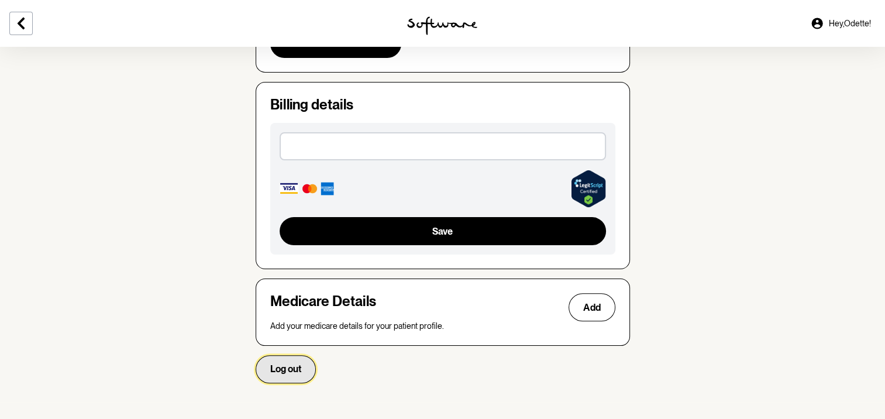
click at [276, 370] on span "Log out" at bounding box center [285, 368] width 31 height 11
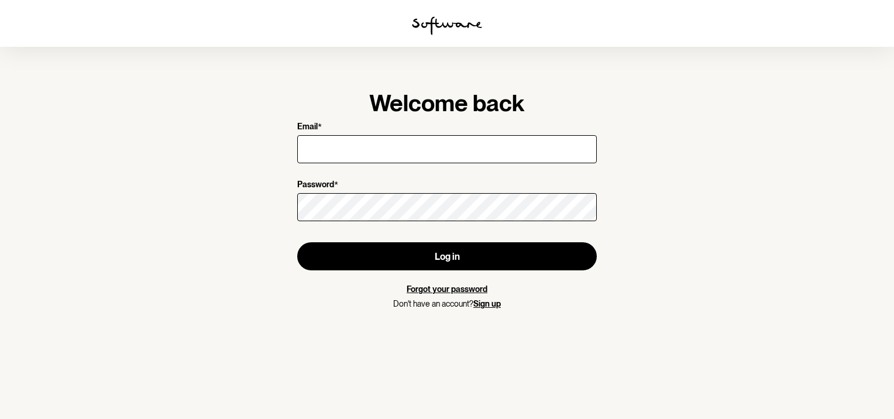
click at [434, 25] on img at bounding box center [447, 25] width 70 height 19
